Goal: Entertainment & Leisure: Consume media (video, audio)

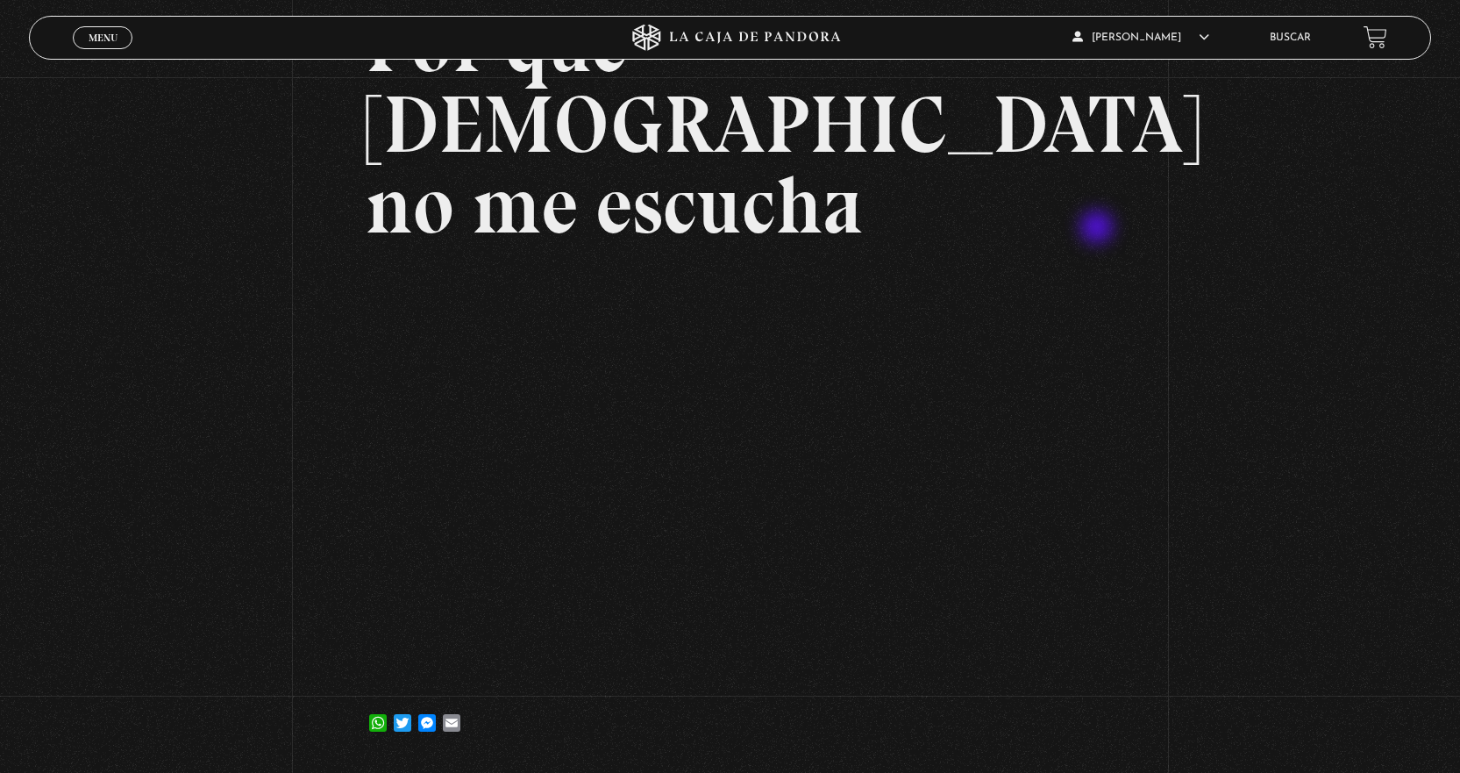
scroll to position [88, 0]
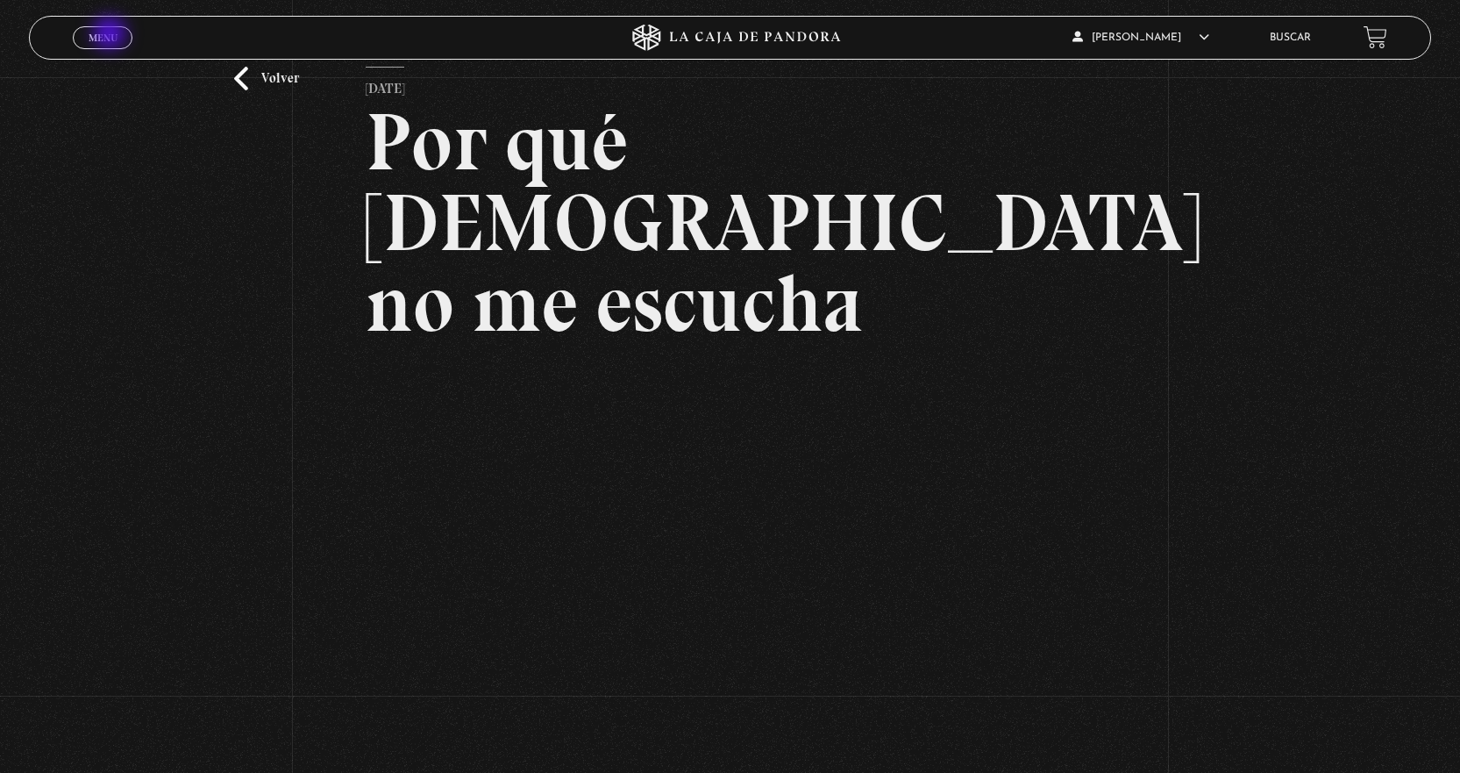
click at [111, 35] on span "Menu" at bounding box center [103, 37] width 29 height 11
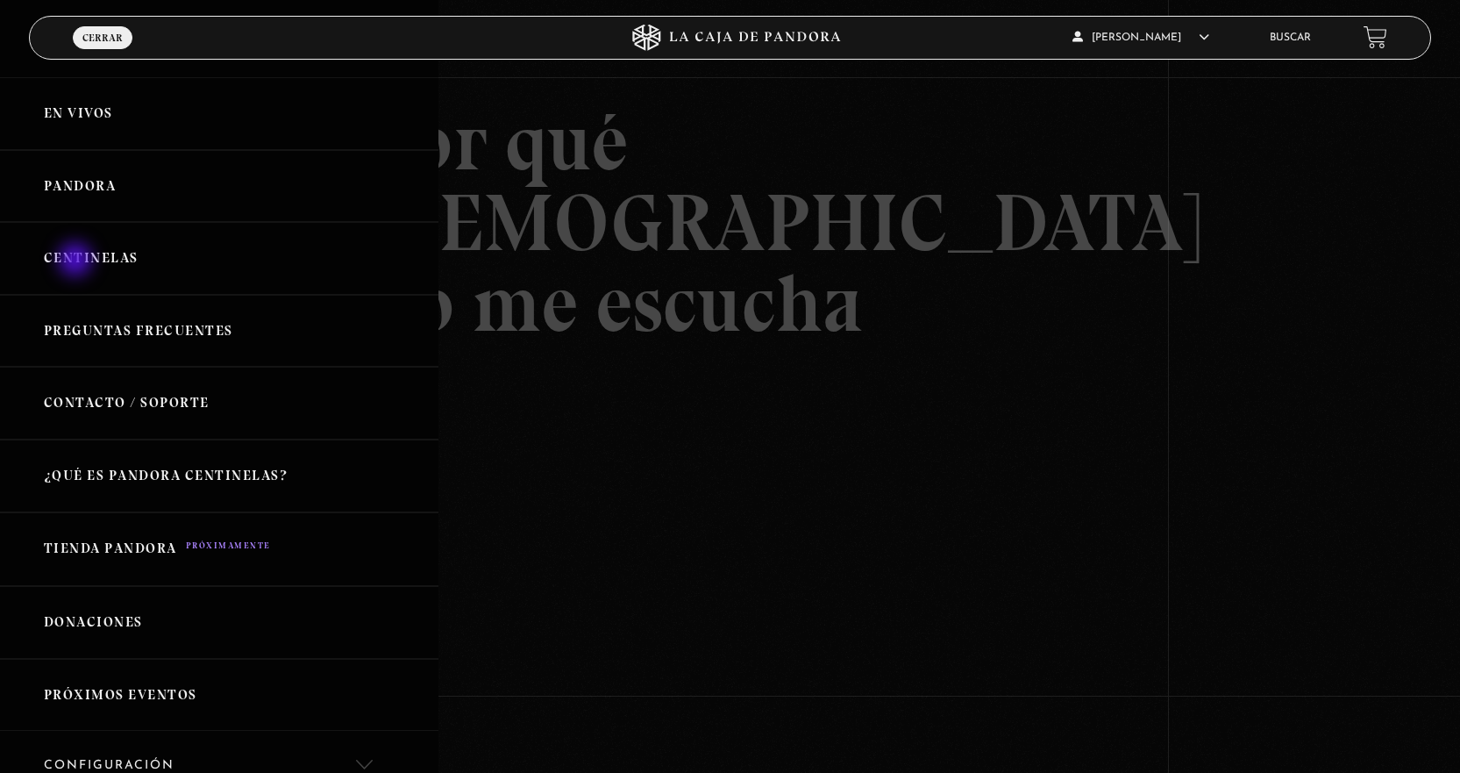
click at [77, 261] on link "Centinelas" at bounding box center [219, 258] width 438 height 73
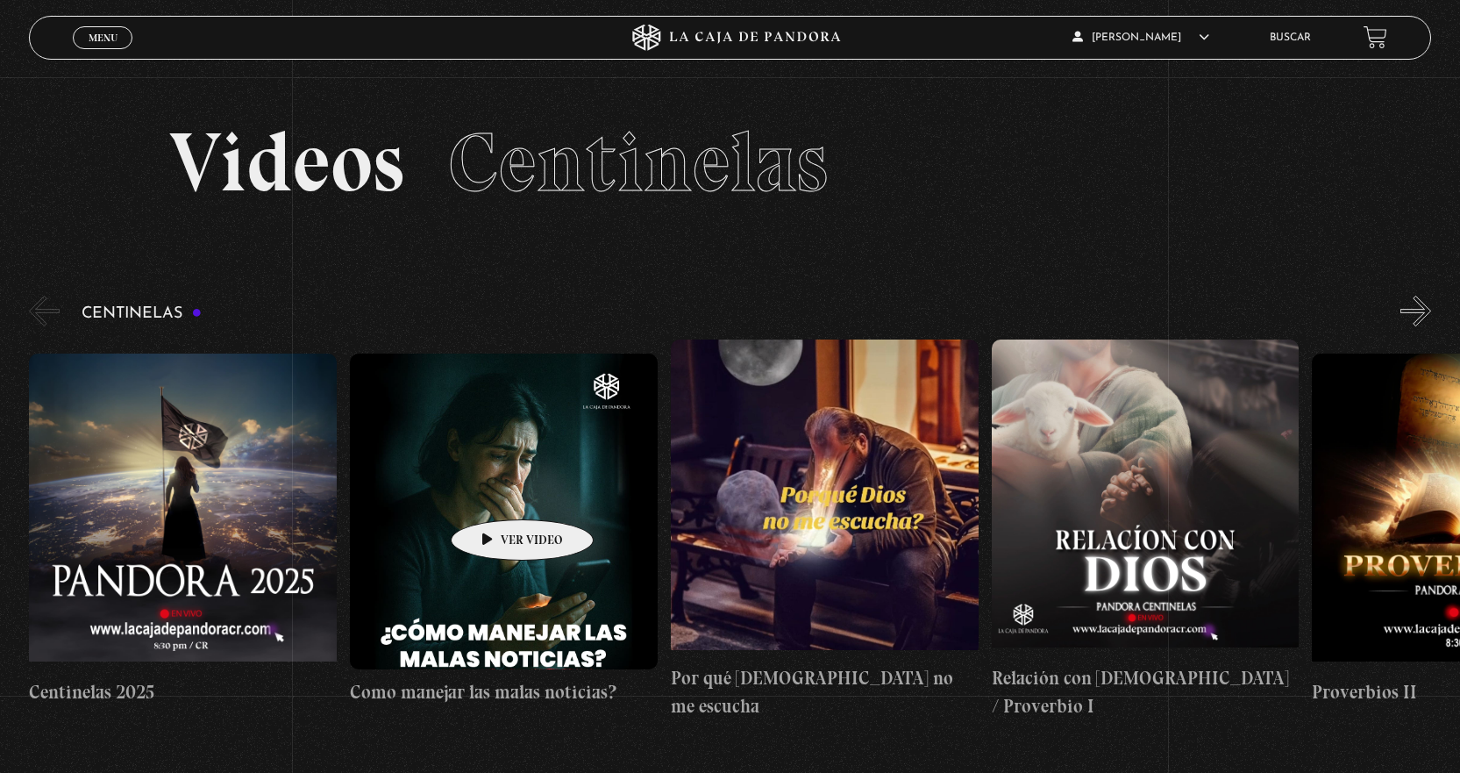
scroll to position [88, 0]
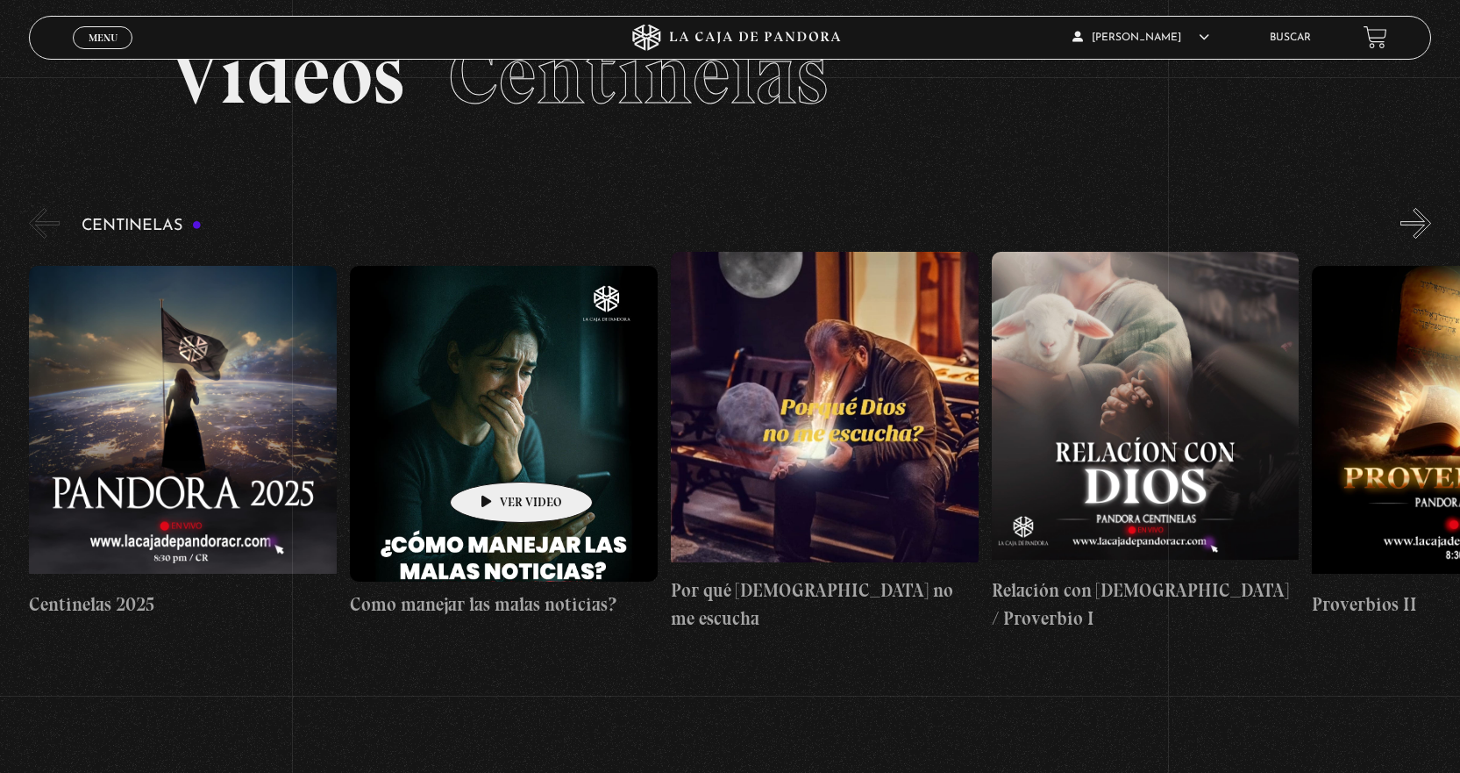
click at [494, 454] on figure at bounding box center [504, 424] width 308 height 316
click at [466, 460] on figure at bounding box center [504, 424] width 308 height 316
click at [471, 449] on figure at bounding box center [504, 424] width 308 height 316
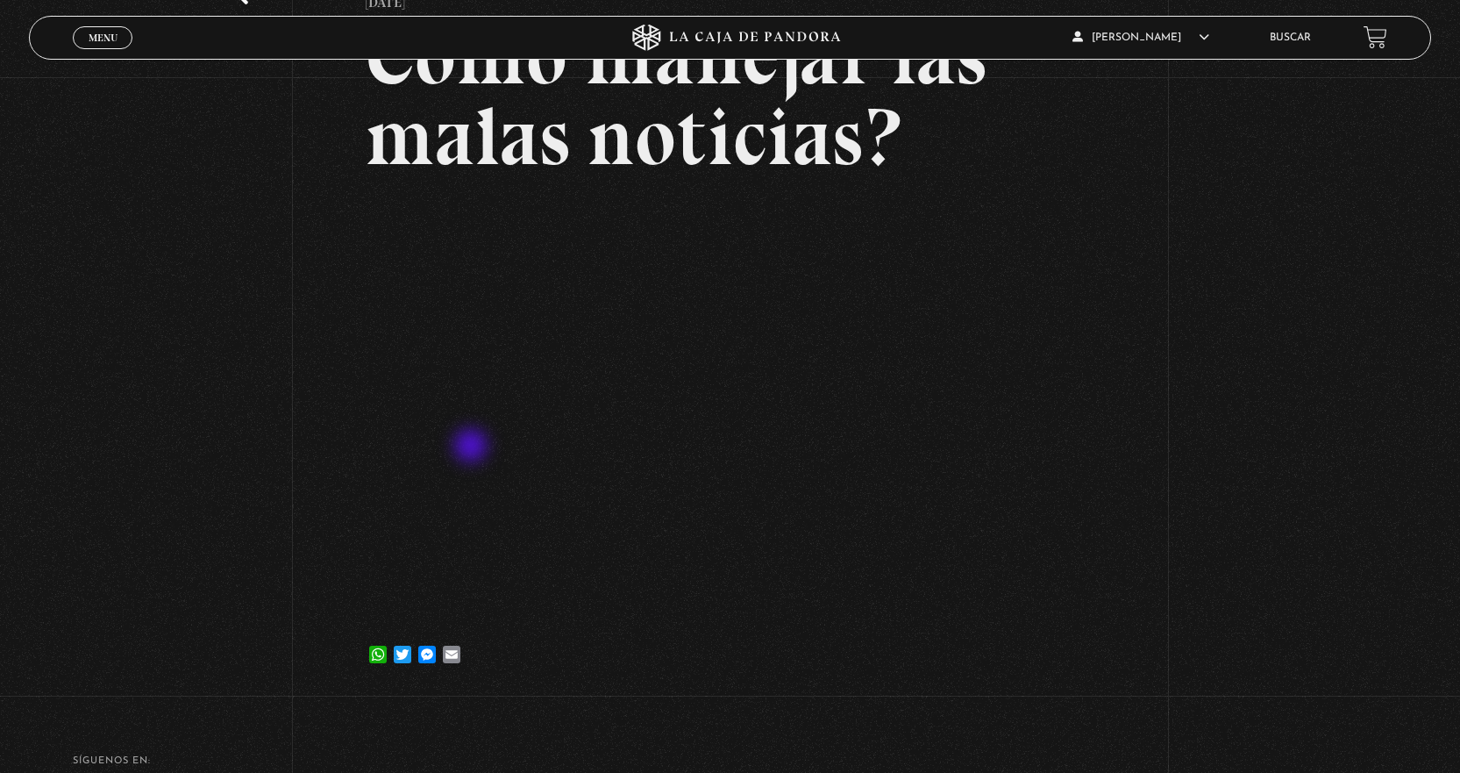
scroll to position [175, 0]
